Goal: Task Accomplishment & Management: Complete application form

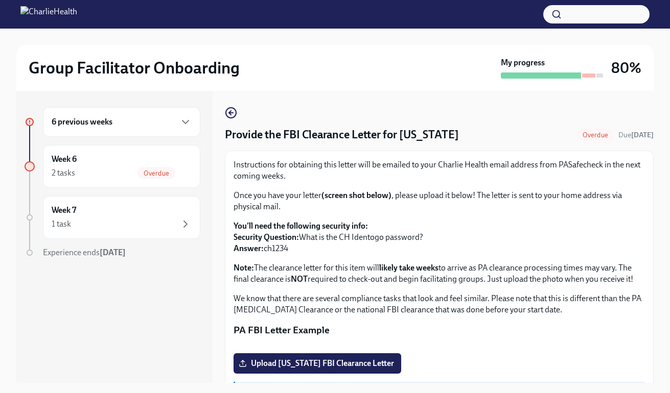
scroll to position [171, 0]
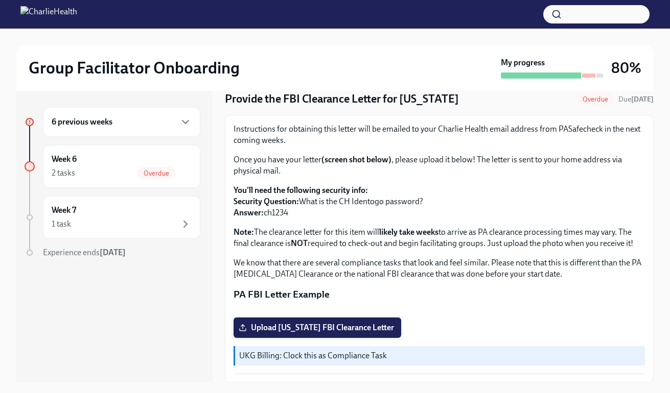
click at [376, 327] on span "Upload [US_STATE] FBI Clearance Letter" at bounding box center [317, 328] width 153 height 10
click at [0, 0] on input "Upload [US_STATE] FBI Clearance Letter" at bounding box center [0, 0] width 0 height 0
click at [342, 331] on span "Upload [US_STATE] FBI Clearance Letter" at bounding box center [317, 328] width 153 height 10
click at [0, 0] on input "Upload [US_STATE] FBI Clearance Letter" at bounding box center [0, 0] width 0 height 0
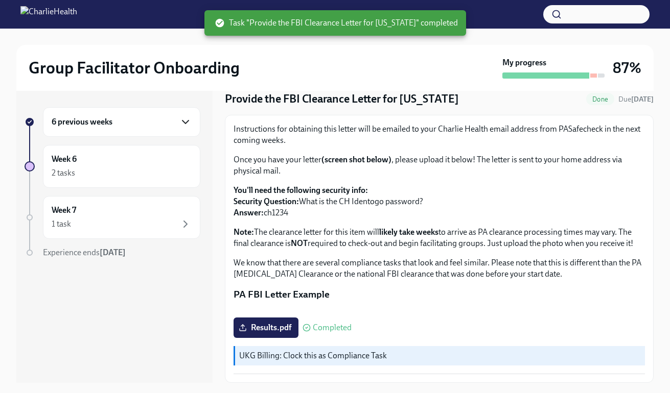
click at [186, 127] on icon "button" at bounding box center [185, 122] width 12 height 12
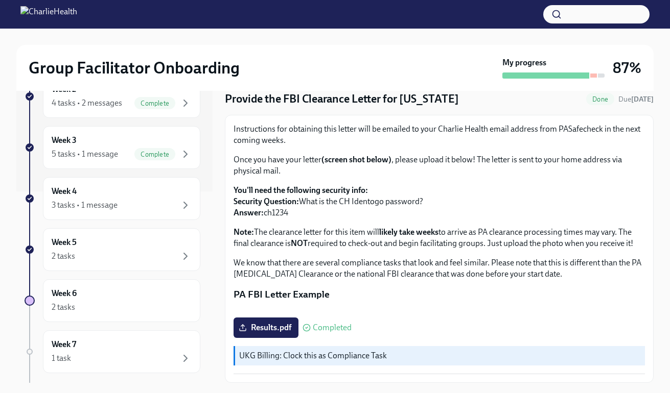
scroll to position [242, 0]
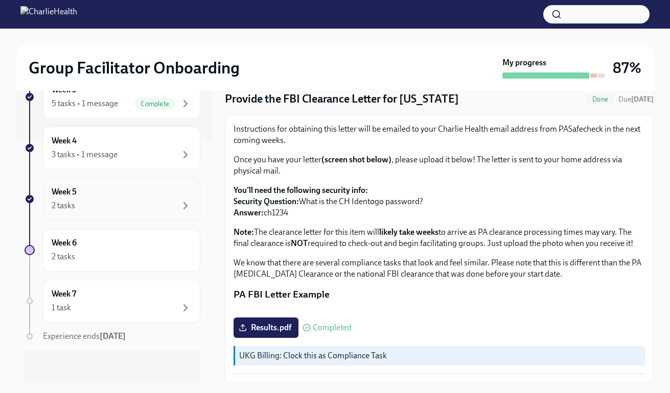
click at [149, 214] on div "Week 5 2 tasks" at bounding box center [121, 199] width 157 height 43
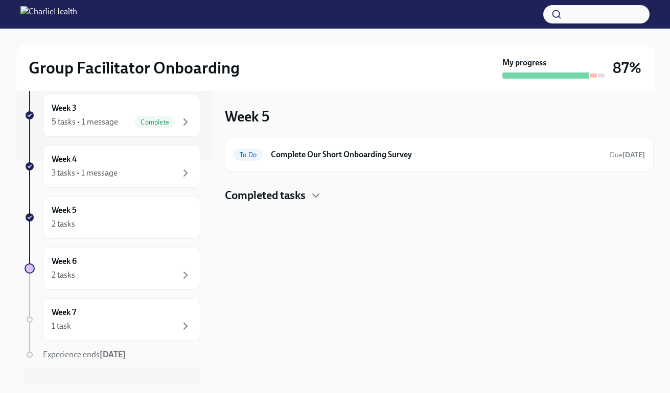
scroll to position [219, 0]
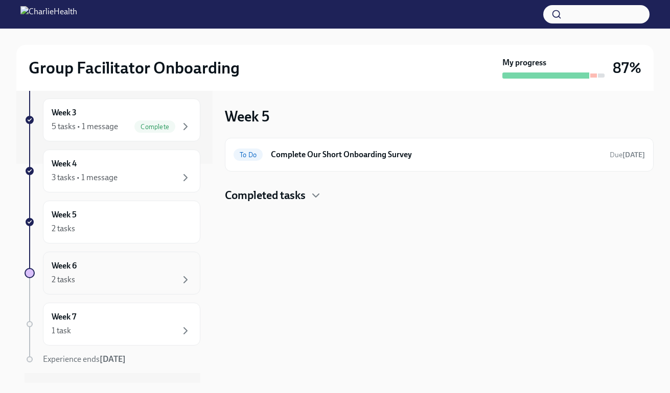
click at [160, 276] on div "2 tasks" at bounding box center [122, 280] width 140 height 12
click at [319, 196] on icon "button" at bounding box center [316, 196] width 12 height 12
click at [163, 308] on div "Week 7 1 task" at bounding box center [121, 324] width 157 height 43
click at [402, 152] on h6 "Complete Our Short Onboarding Survey" at bounding box center [436, 154] width 331 height 11
